Goal: Find specific fact: Find specific fact

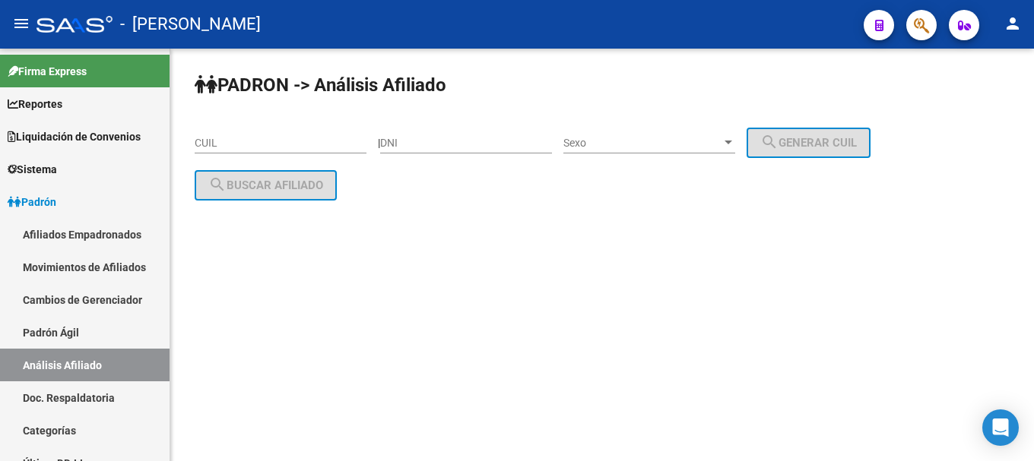
click at [923, 41] on mat-toolbar "menu - osetya person" at bounding box center [517, 24] width 1034 height 49
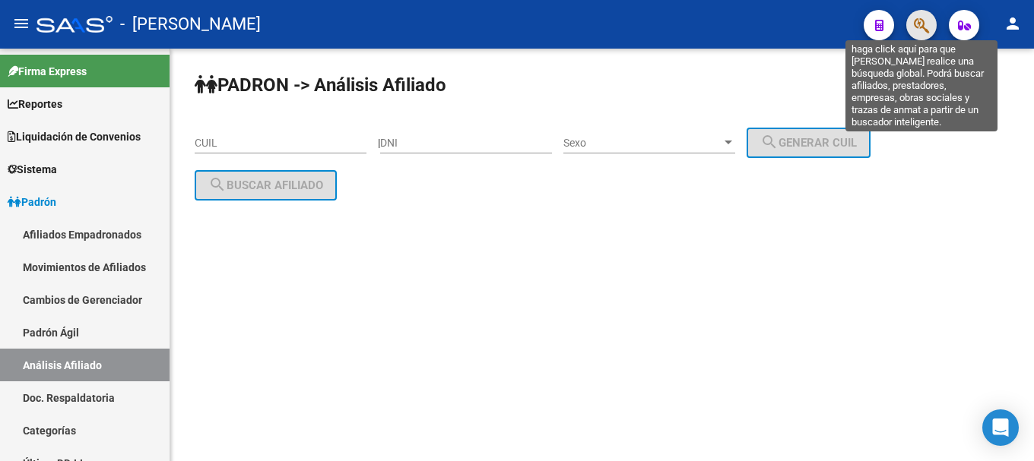
click at [923, 33] on icon "button" at bounding box center [921, 25] width 15 height 17
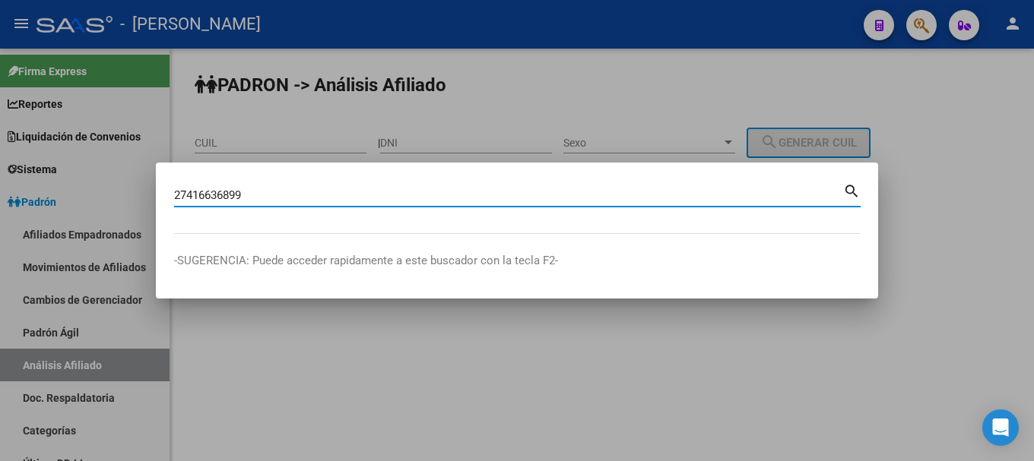
type input "27416636899"
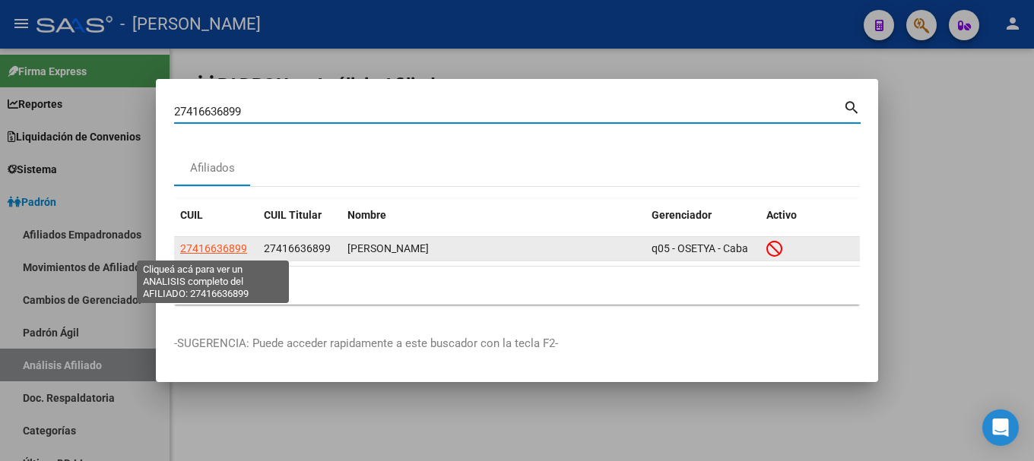
click at [219, 243] on span "27416636899" at bounding box center [213, 248] width 67 height 12
type textarea "27416636899"
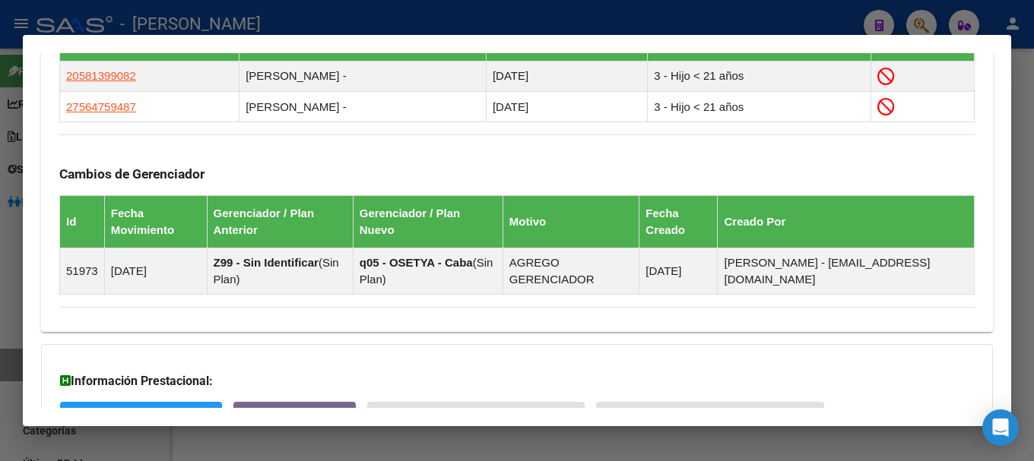
scroll to position [1076, 0]
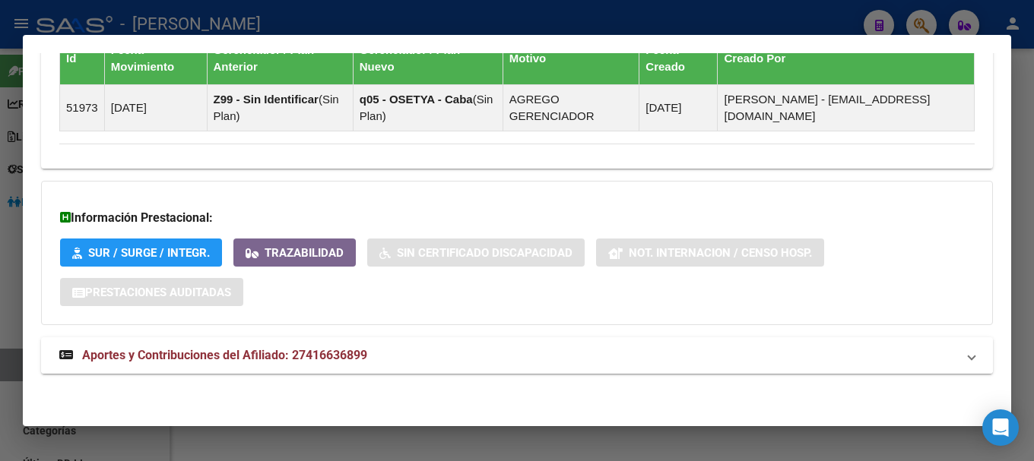
click at [438, 349] on mat-panel-title "Aportes y Contribuciones del Afiliado: 27416636899" at bounding box center [507, 356] width 897 height 18
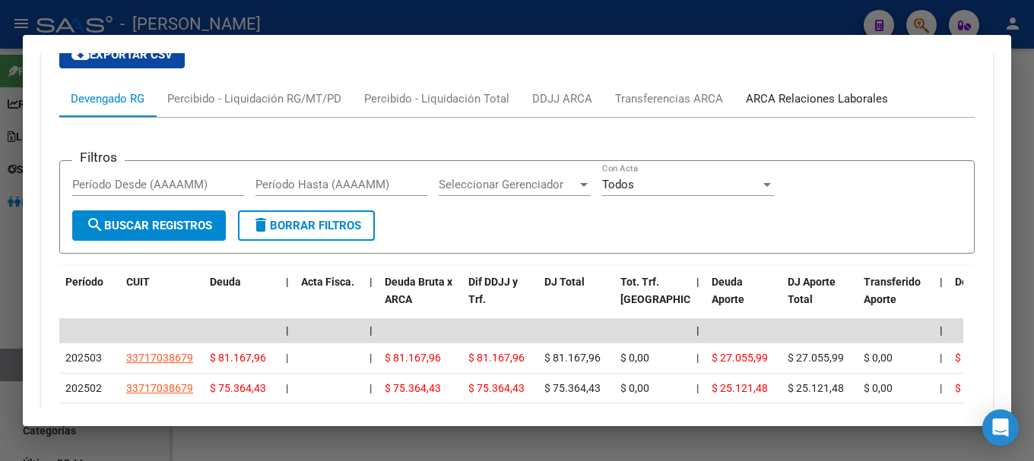
click at [816, 88] on div "ARCA Relaciones Laborales" at bounding box center [816, 99] width 165 height 36
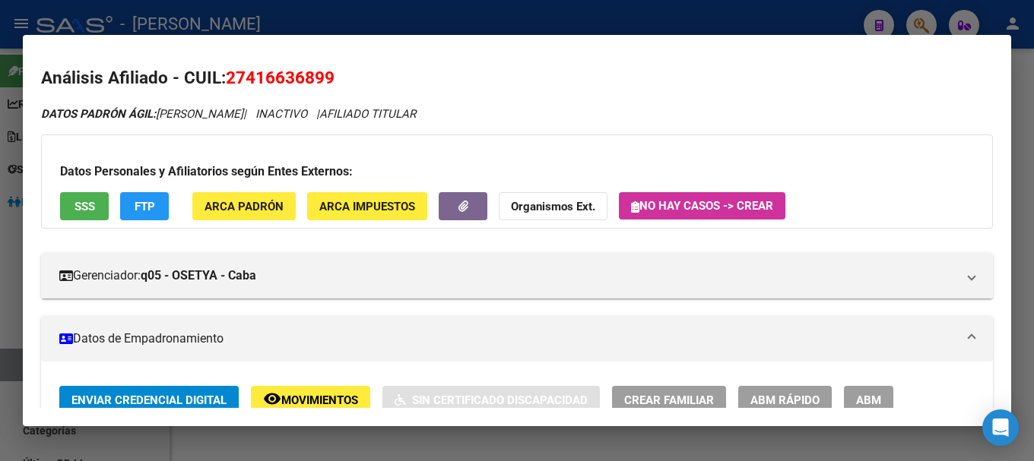
scroll to position [0, 0]
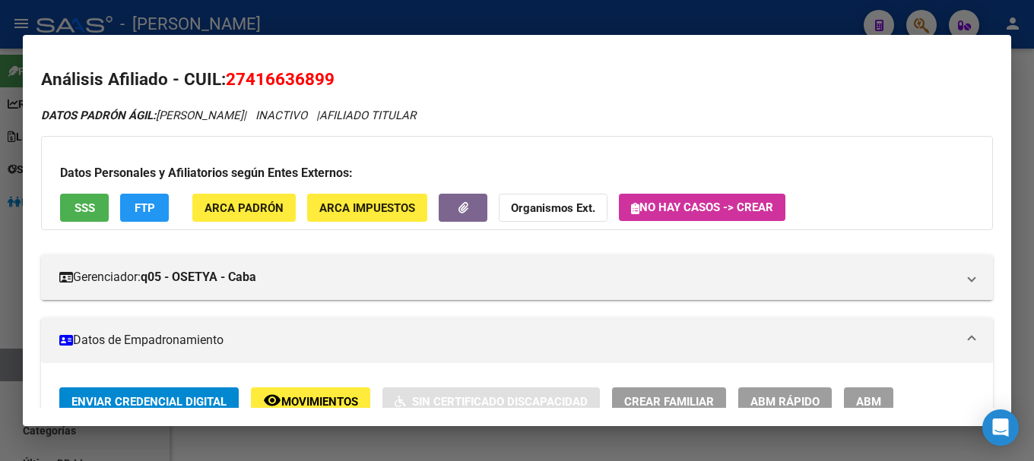
click at [263, 59] on mat-dialog-content "Análisis Afiliado - CUIL: 27416636899 DATOS PADRÓN ÁGIL: [PERSON_NAME] | INACTI…" at bounding box center [517, 231] width 988 height 356
click at [271, 81] on span "27416636899" at bounding box center [280, 79] width 109 height 20
copy span "27416636899"
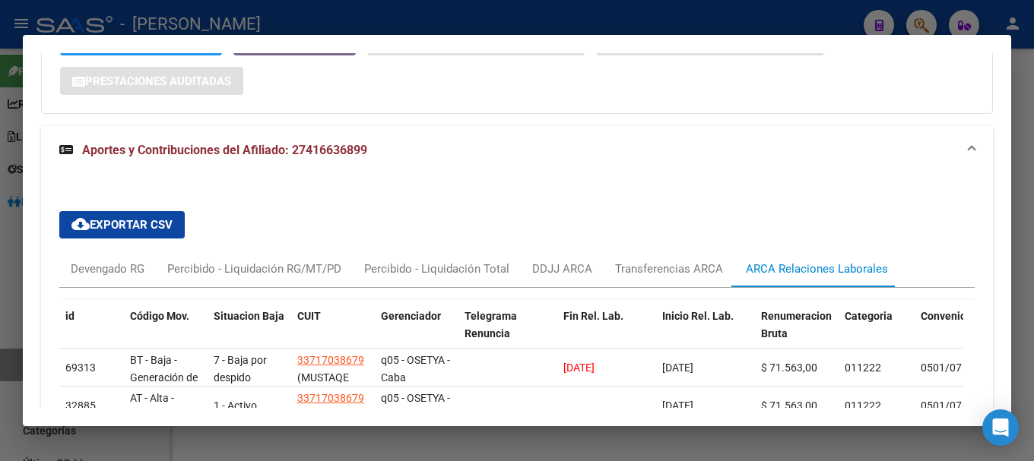
scroll to position [1368, 0]
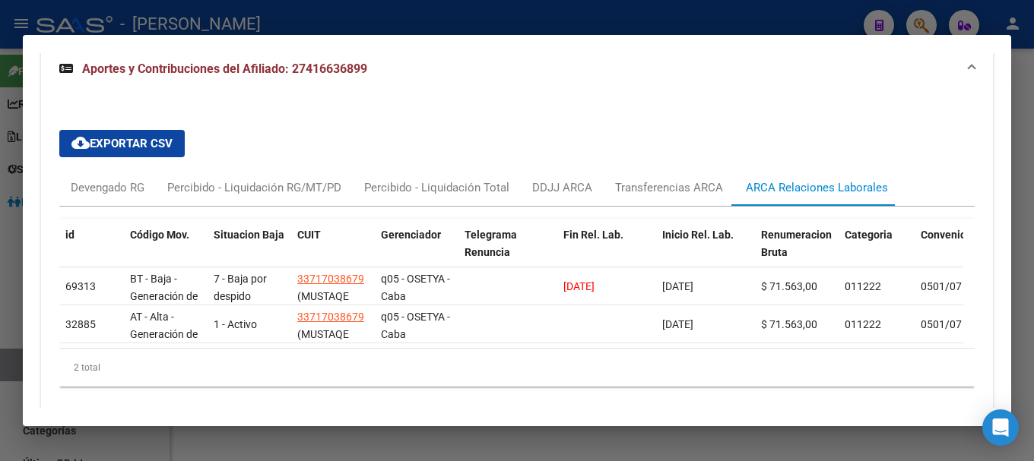
click at [320, 21] on div at bounding box center [517, 230] width 1034 height 461
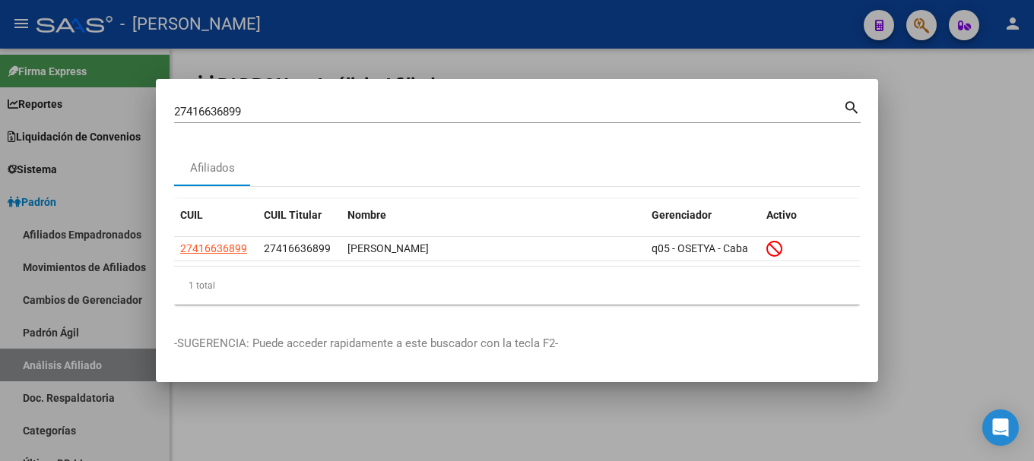
click at [320, 21] on div at bounding box center [517, 230] width 1034 height 461
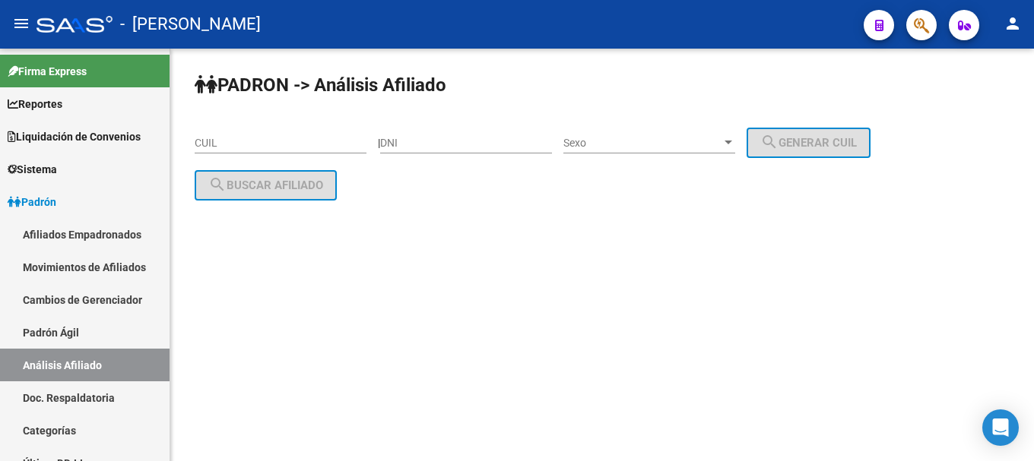
click at [913, 21] on button "button" at bounding box center [921, 25] width 30 height 30
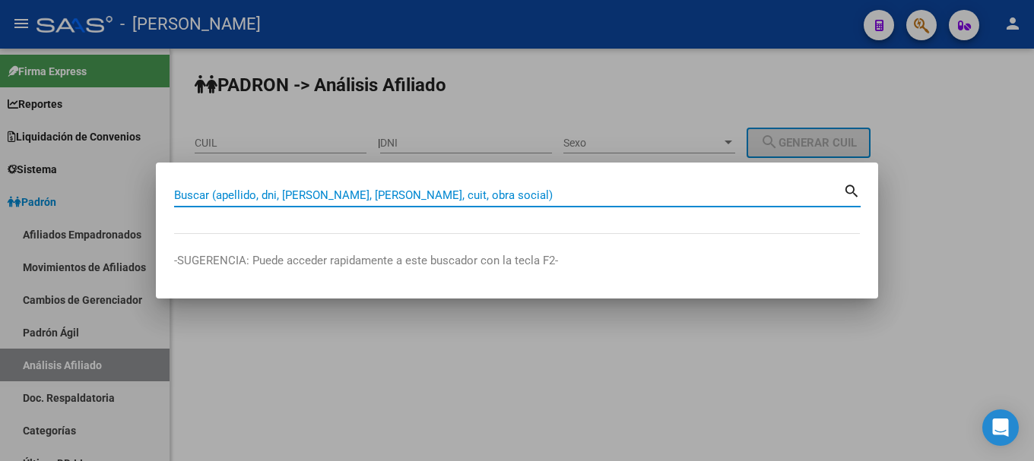
paste input "20185594980"
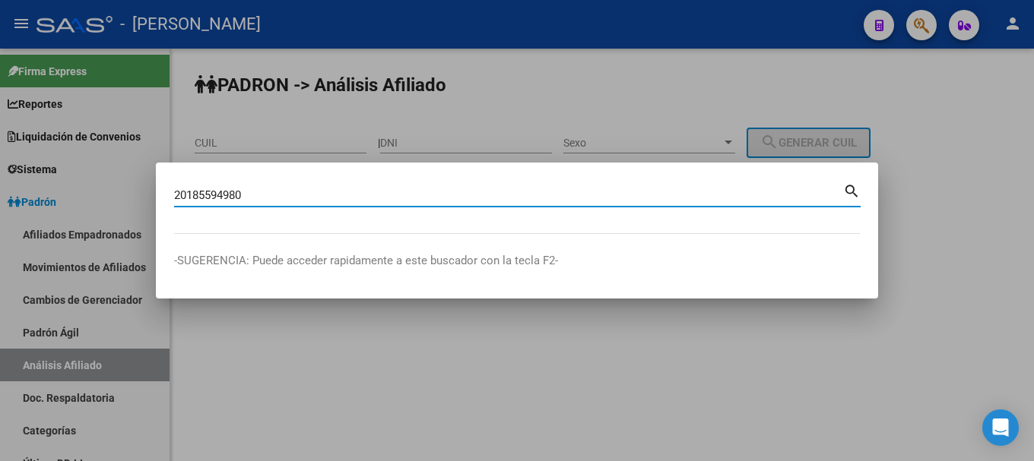
type input "20185594980"
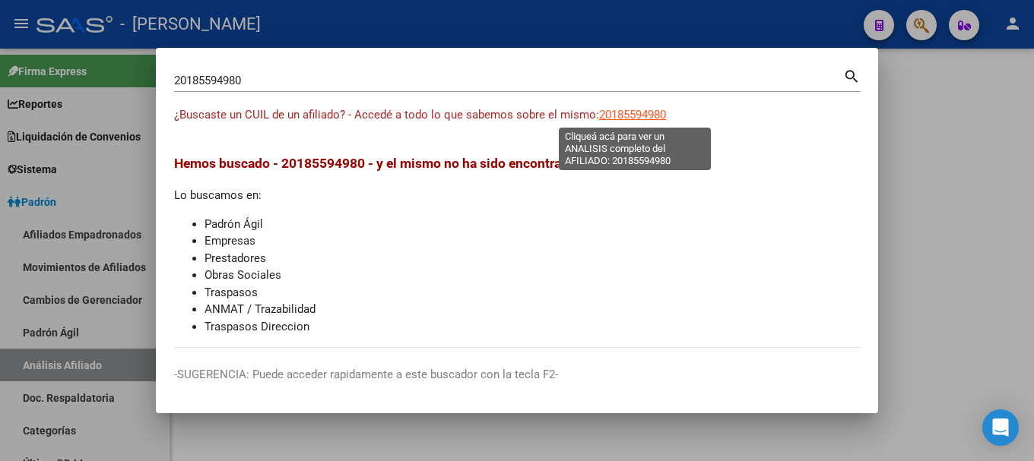
click at [648, 112] on span "20185594980" at bounding box center [632, 115] width 67 height 14
type textarea "20185594980"
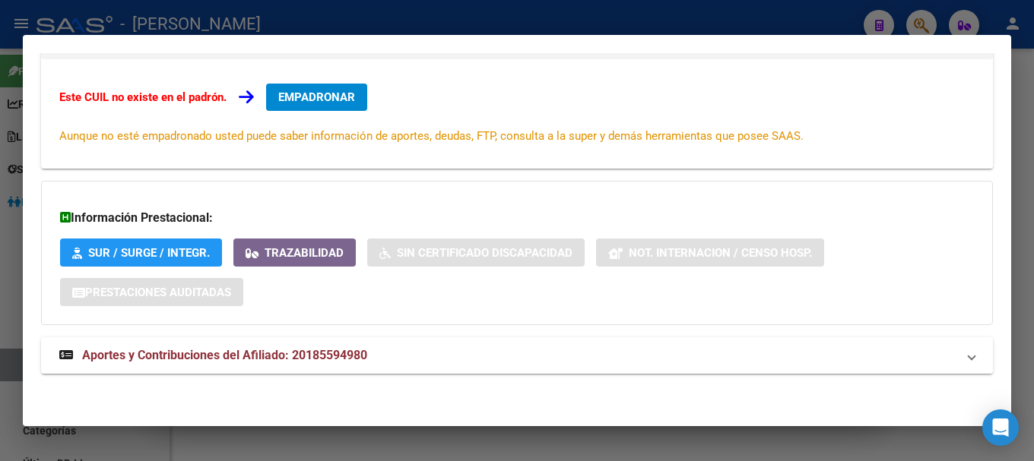
click at [521, 352] on mat-panel-title "Aportes y Contribuciones del Afiliado: 20185594980" at bounding box center [507, 356] width 897 height 18
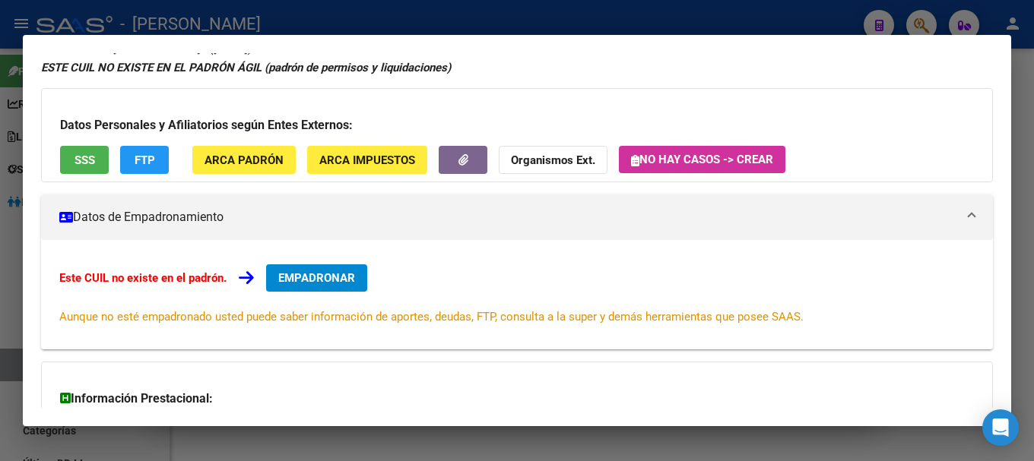
scroll to position [0, 0]
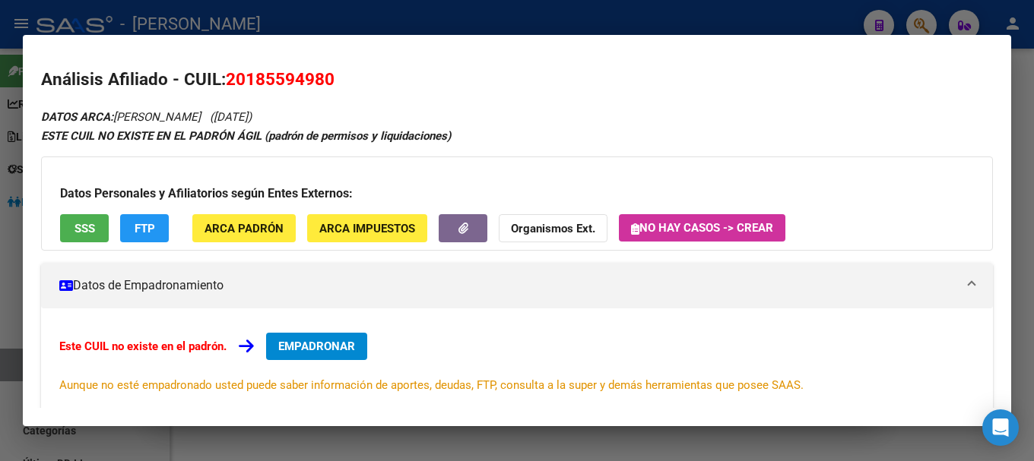
drag, startPoint x: 249, startPoint y: 77, endPoint x: 324, endPoint y: 77, distance: 74.5
click at [324, 77] on span "20185594980" at bounding box center [280, 79] width 109 height 20
copy span "18559498"
